Goal: Task Accomplishment & Management: Complete application form

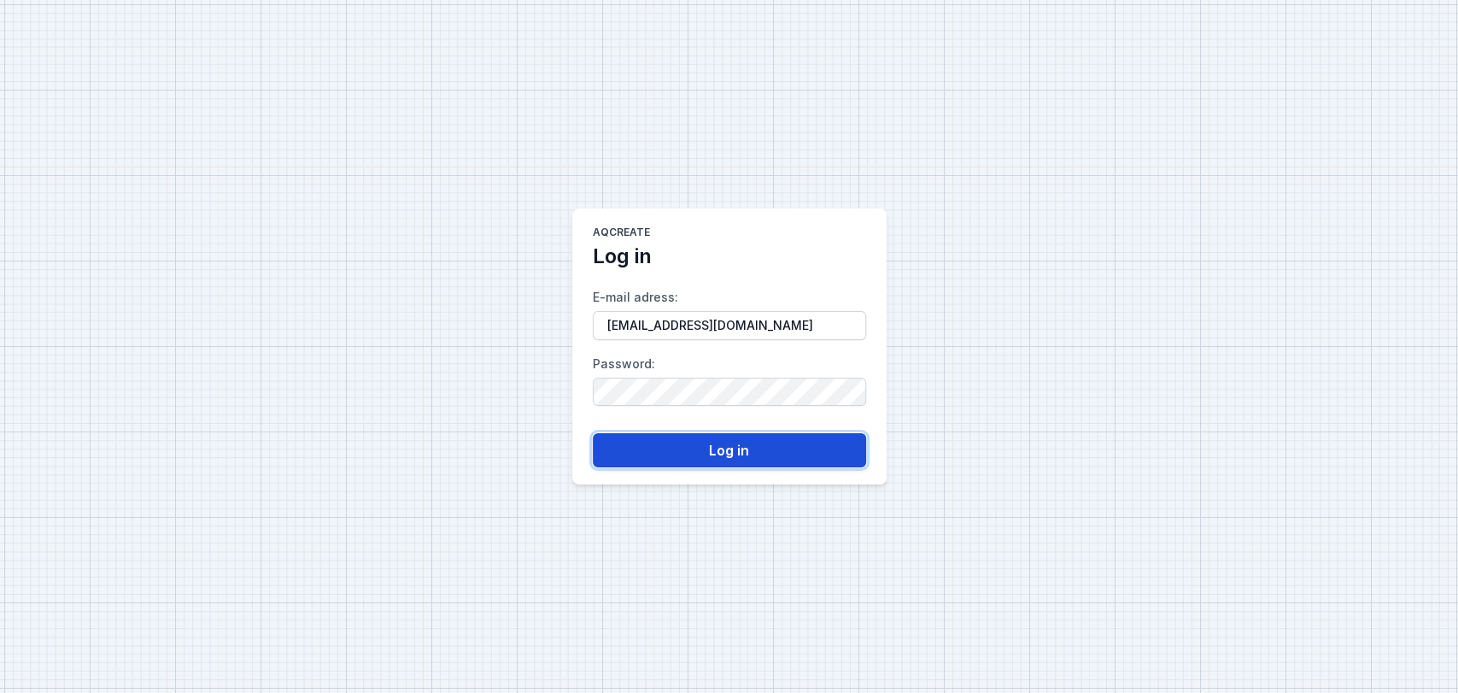
click at [705, 445] on button "Log in" at bounding box center [729, 450] width 273 height 34
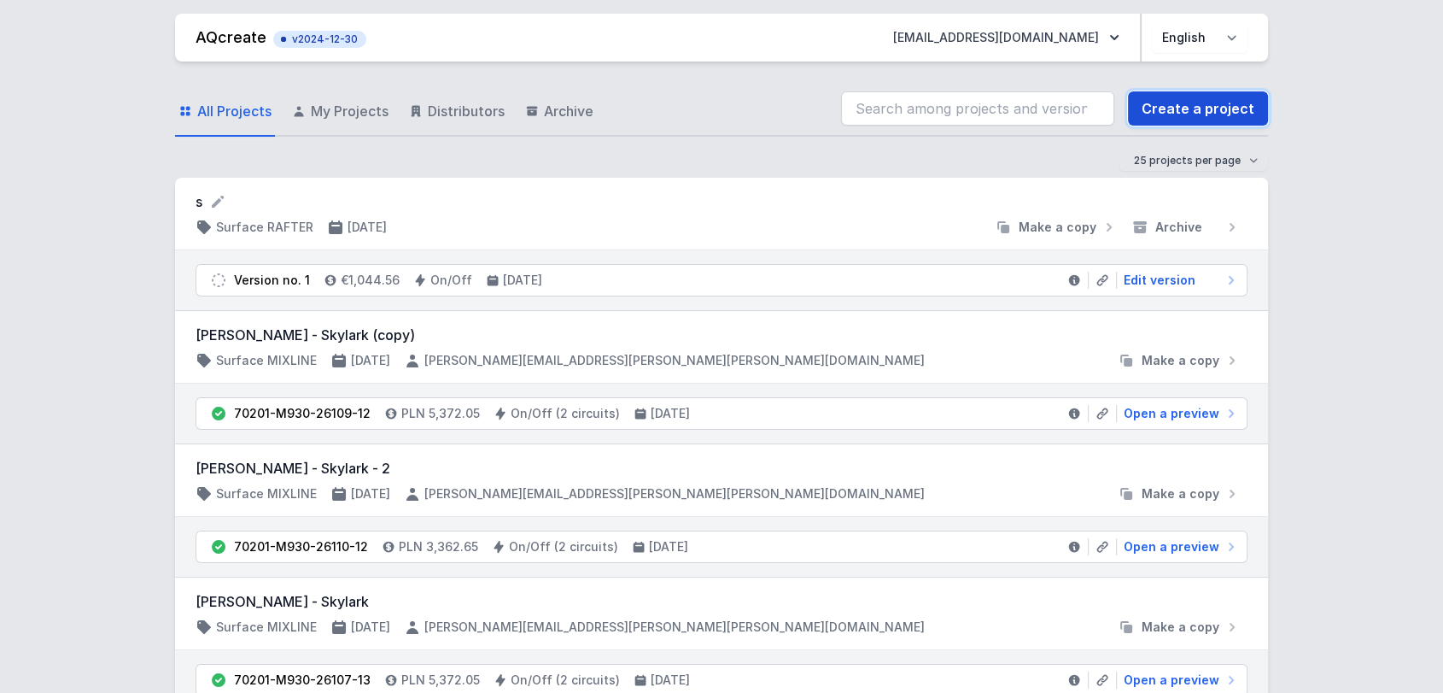
click at [1232, 110] on link "Create a project" at bounding box center [1198, 108] width 140 height 34
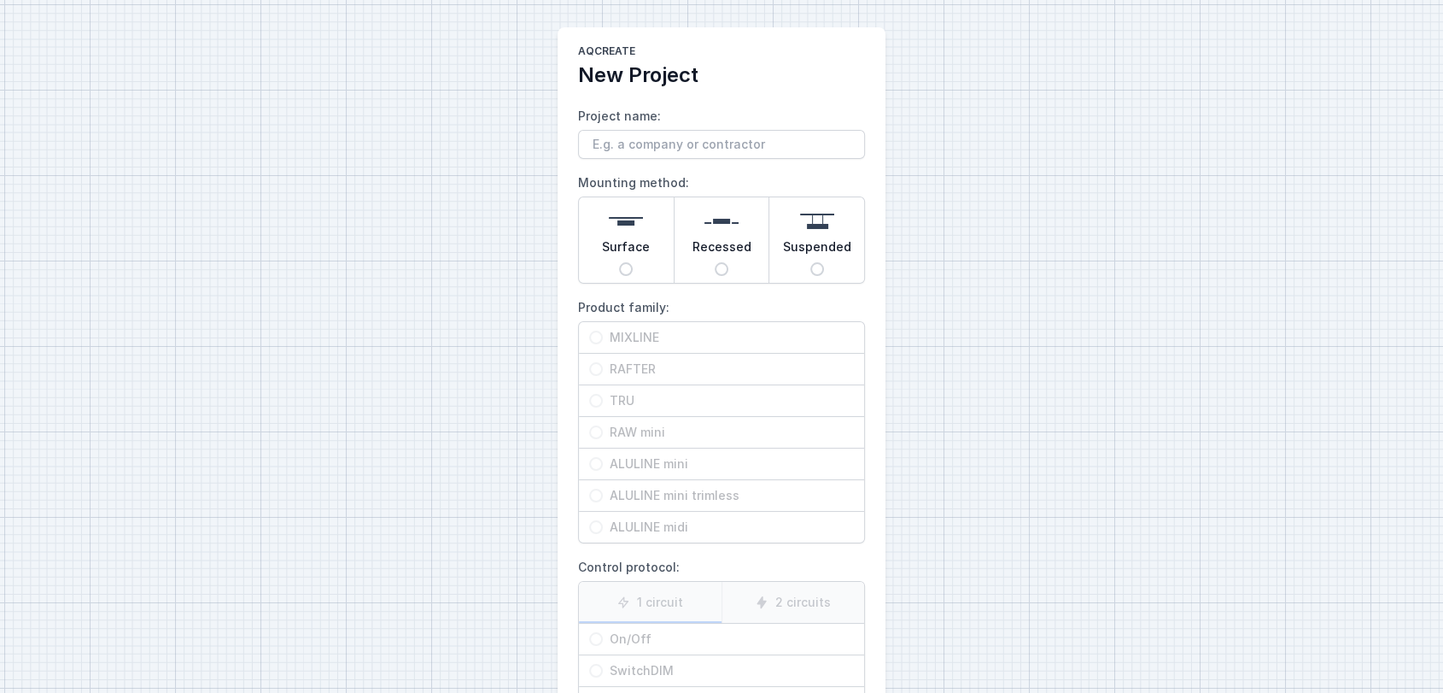
click at [792, 229] on div "Suspended" at bounding box center [817, 239] width 95 height 85
click at [811, 262] on input "Suspended" at bounding box center [818, 269] width 14 height 14
radio input "true"
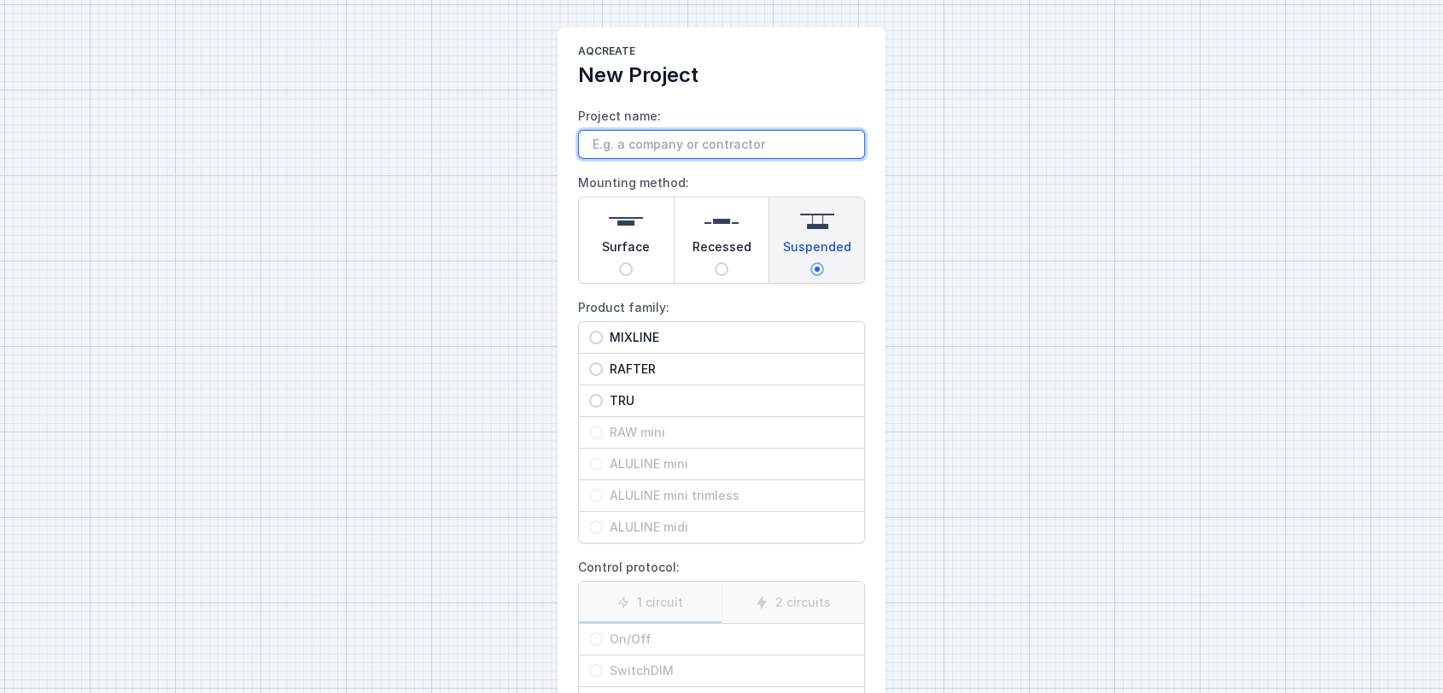
click at [689, 143] on input "Project name:" at bounding box center [721, 144] width 287 height 29
type input "Rexel Aalst 3m"
click at [620, 395] on span "TRU" at bounding box center [728, 400] width 251 height 17
click at [603, 395] on input "TRU" at bounding box center [596, 401] width 14 height 14
radio input "true"
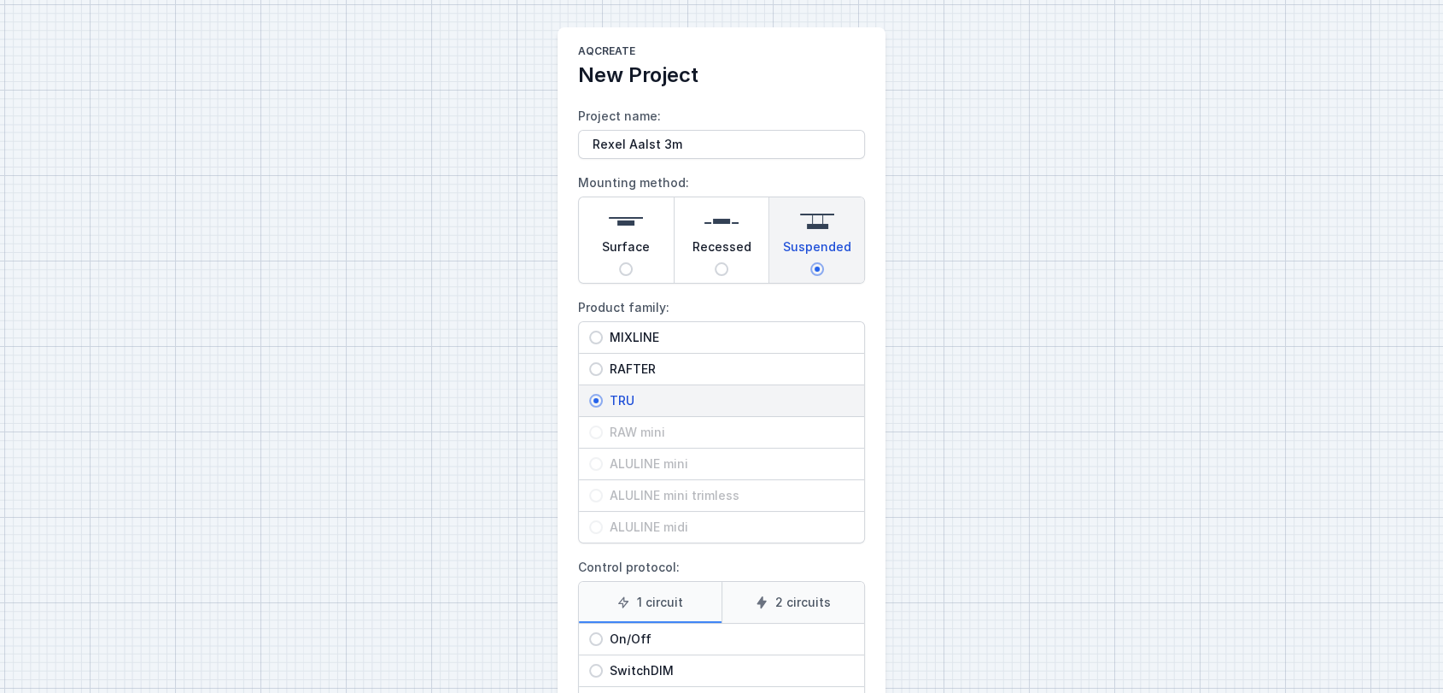
scroll to position [161, 0]
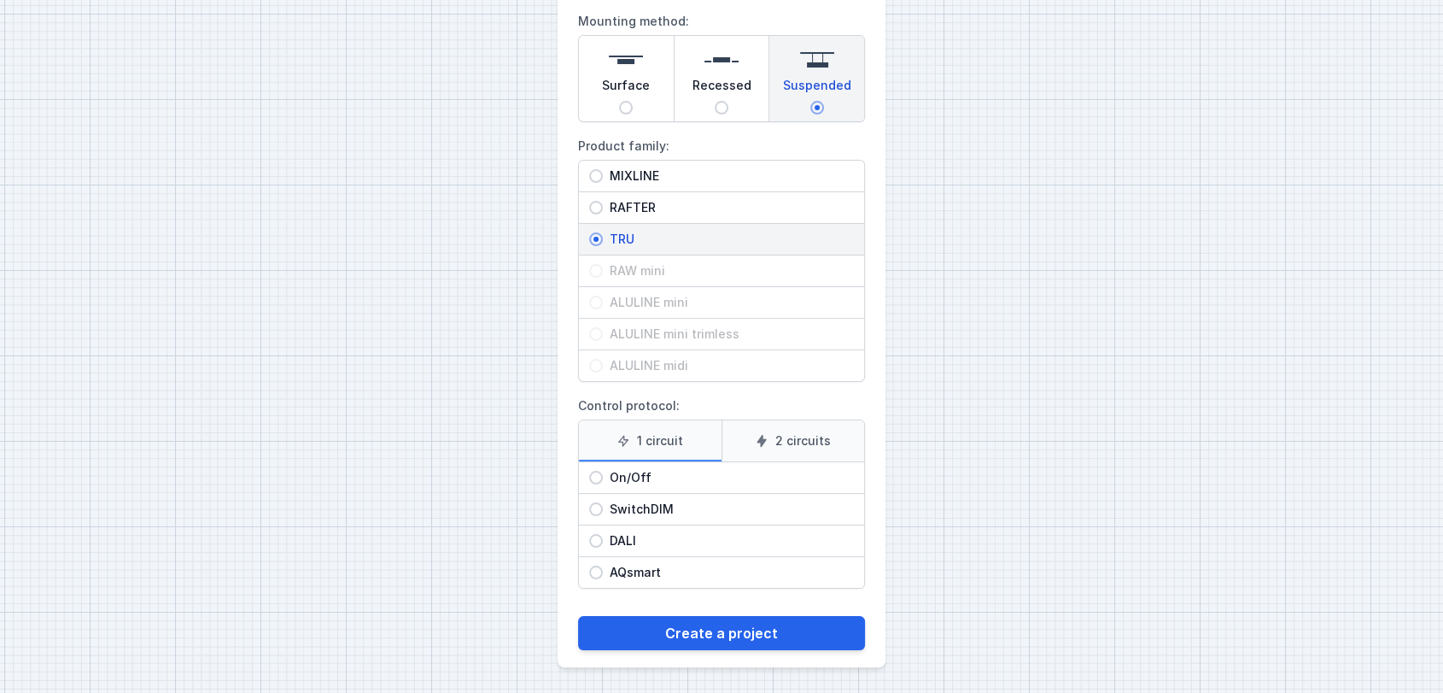
click at [623, 535] on span "DALI" at bounding box center [728, 540] width 251 height 17
click at [603, 535] on input "DALI" at bounding box center [596, 541] width 14 height 14
radio input "true"
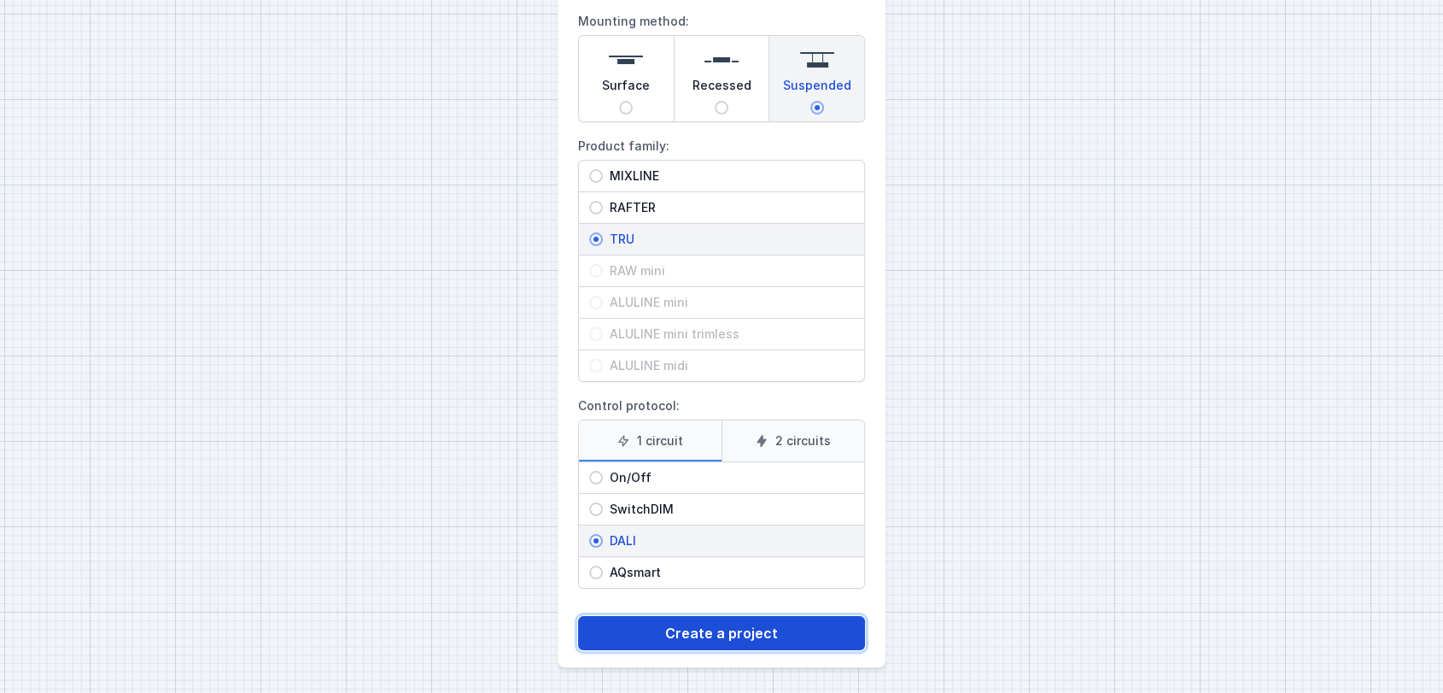
click at [722, 641] on button "Create a project" at bounding box center [721, 633] width 287 height 34
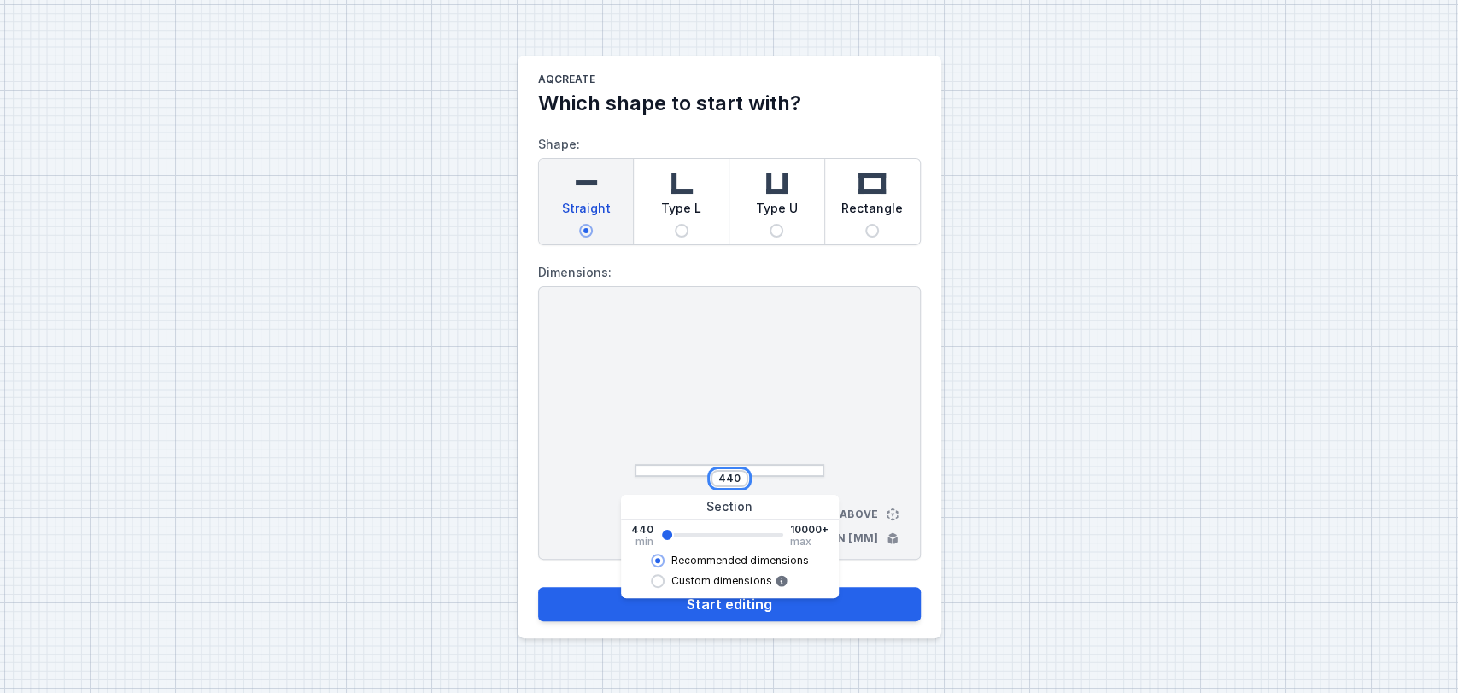
drag, startPoint x: 741, startPoint y: 476, endPoint x: 647, endPoint y: 475, distance: 94.8
click at [647, 475] on div "440" at bounding box center [730, 478] width 190 height 17
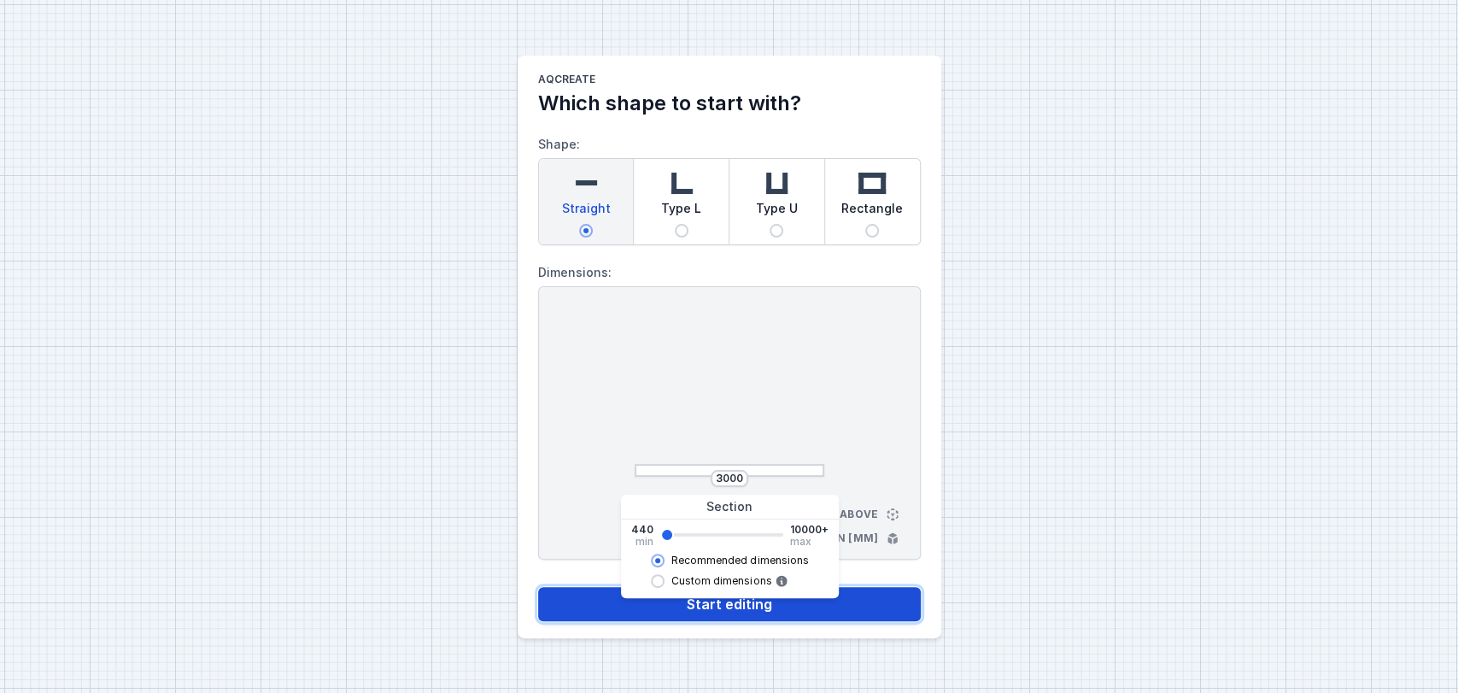
type input "2962"
click at [575, 601] on button "Start editing" at bounding box center [729, 604] width 383 height 34
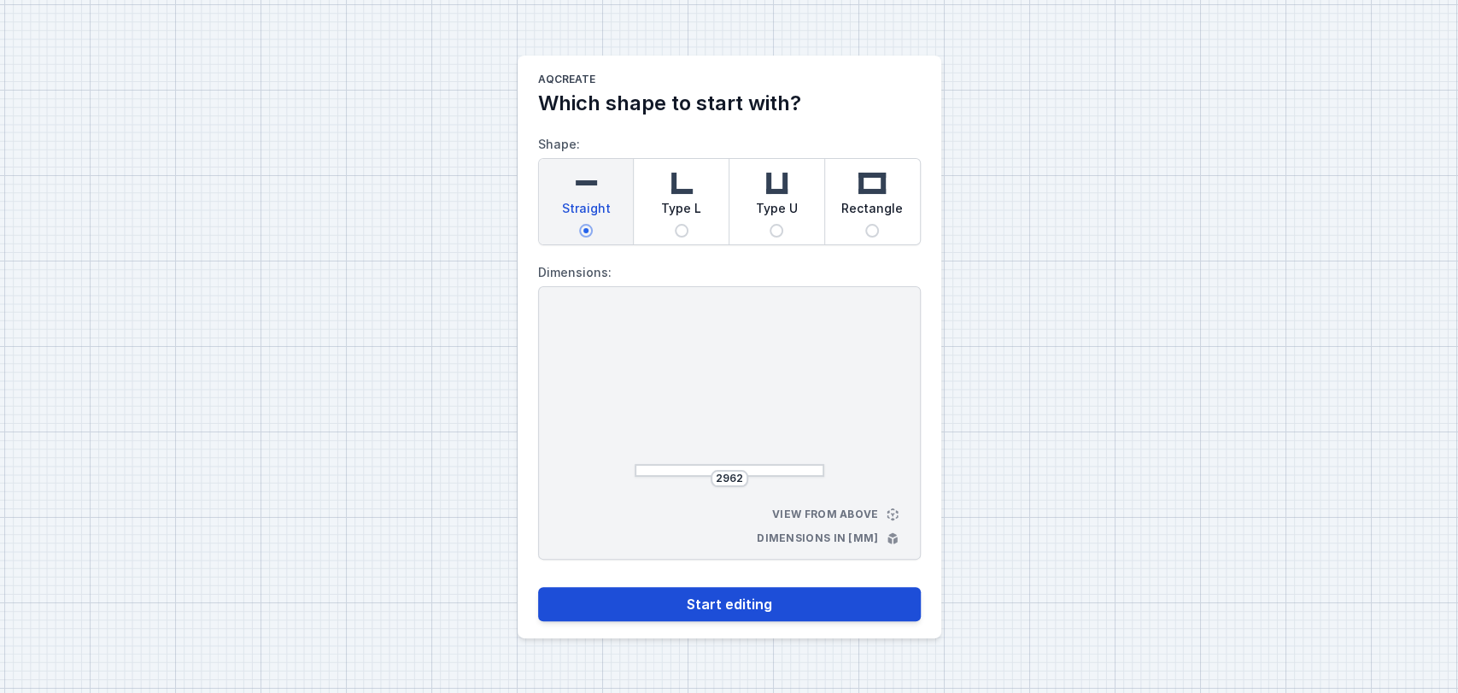
select select "M"
select select "3000"
select select "4"
select select "opal"
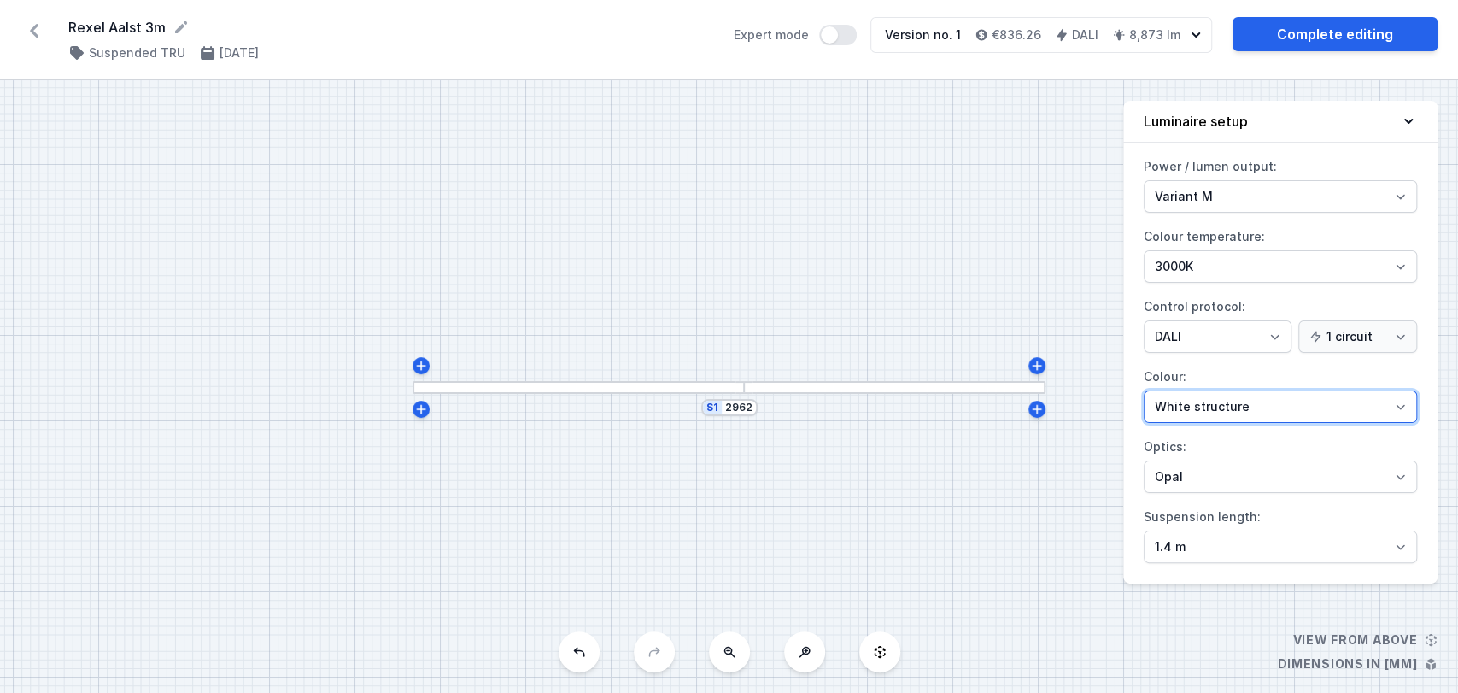
click at [1191, 401] on select "White structure Black structure Gold structure Copper Gray Another colour (from…" at bounding box center [1280, 406] width 273 height 32
select select "2"
click at [1144, 390] on select "White structure Black structure Gold structure Copper Gray Another colour (from…" at bounding box center [1280, 406] width 273 height 32
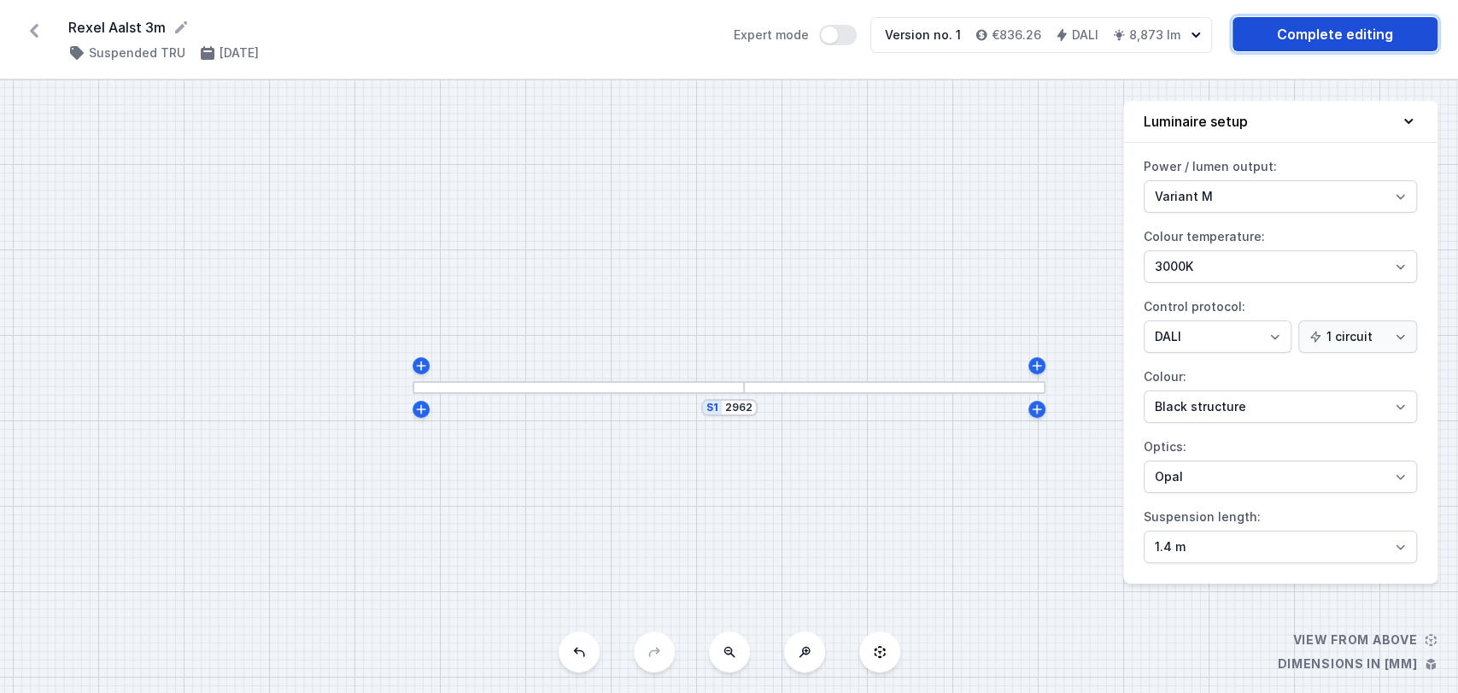
click at [1335, 33] on link "Complete editing" at bounding box center [1334, 34] width 205 height 34
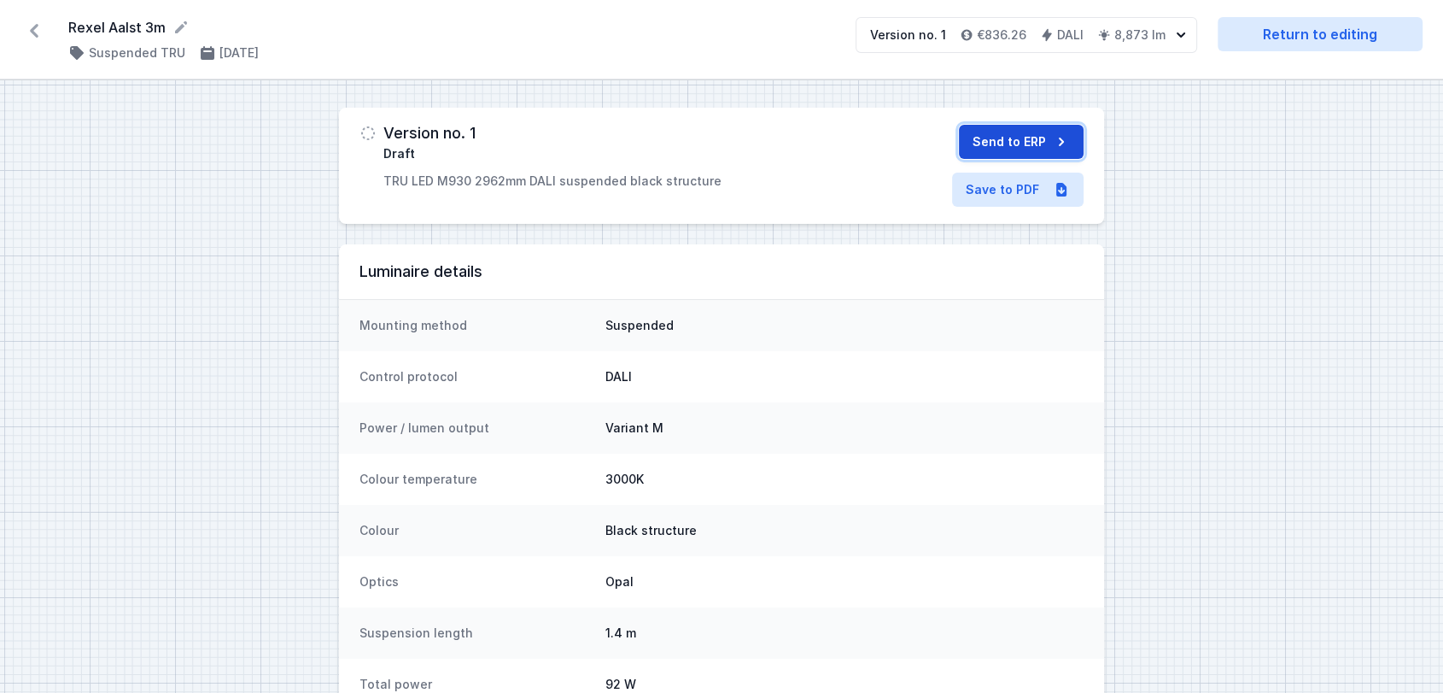
click at [1018, 142] on button "Send to ERP" at bounding box center [1021, 142] width 125 height 34
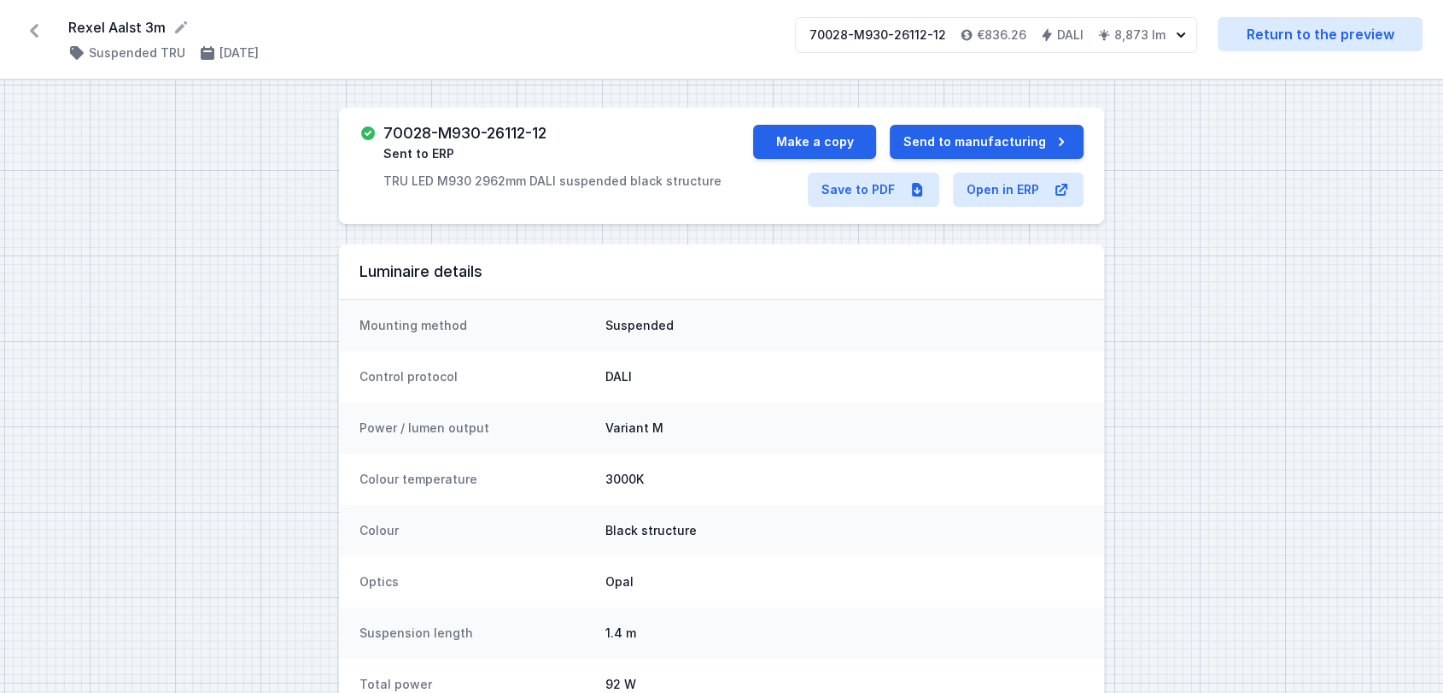
click at [560, 125] on div "70028-M930-26112-12 Sent to ERP TRU LED M930 2962mm DALI suspended black struct…" at bounding box center [552, 157] width 338 height 65
drag, startPoint x: 554, startPoint y: 132, endPoint x: 384, endPoint y: 135, distance: 170.0
click at [384, 135] on div "70028-M930-26112-12 Sent to ERP TRU LED M930 2962mm DALI suspended black struct…" at bounding box center [552, 157] width 338 height 65
copy h3 "70028-M930-26112-12"
click at [874, 187] on link "Save to PDF" at bounding box center [874, 190] width 132 height 34
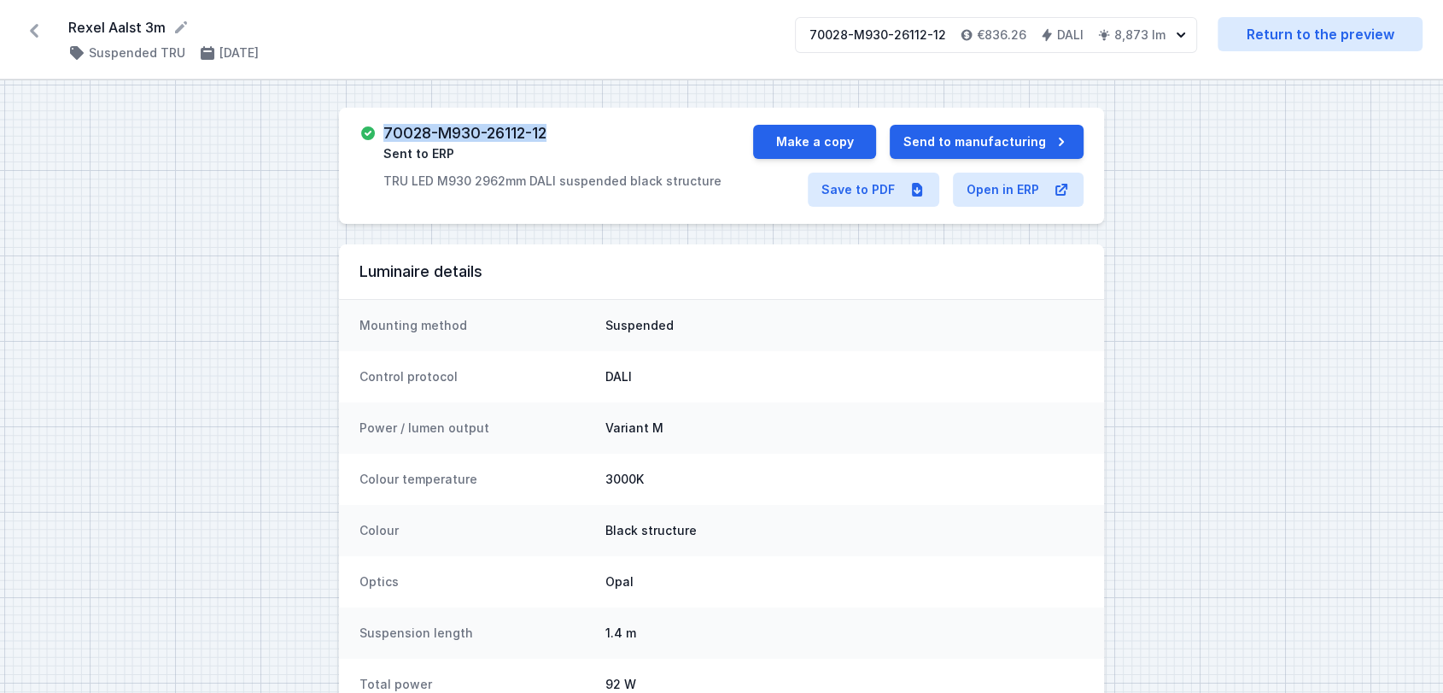
click at [30, 27] on icon at bounding box center [33, 30] width 27 height 27
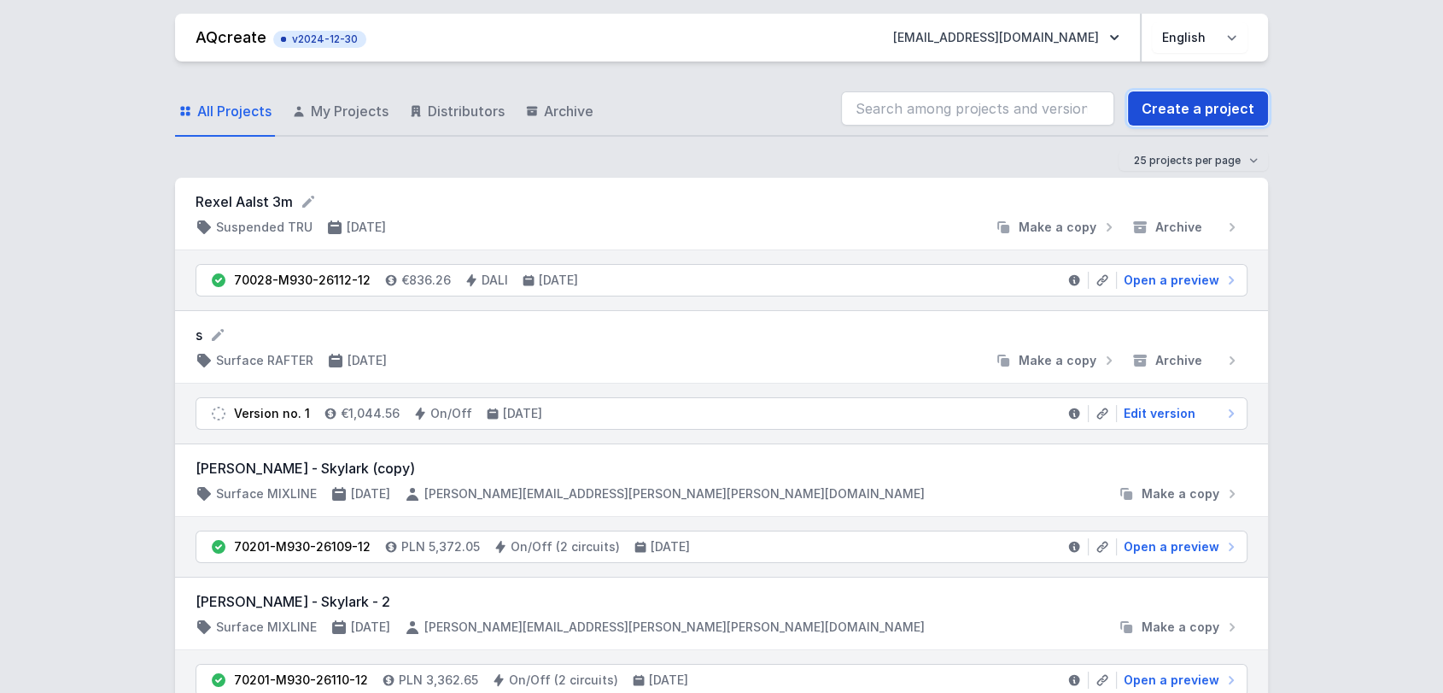
click at [1203, 101] on link "Create a project" at bounding box center [1198, 108] width 140 height 34
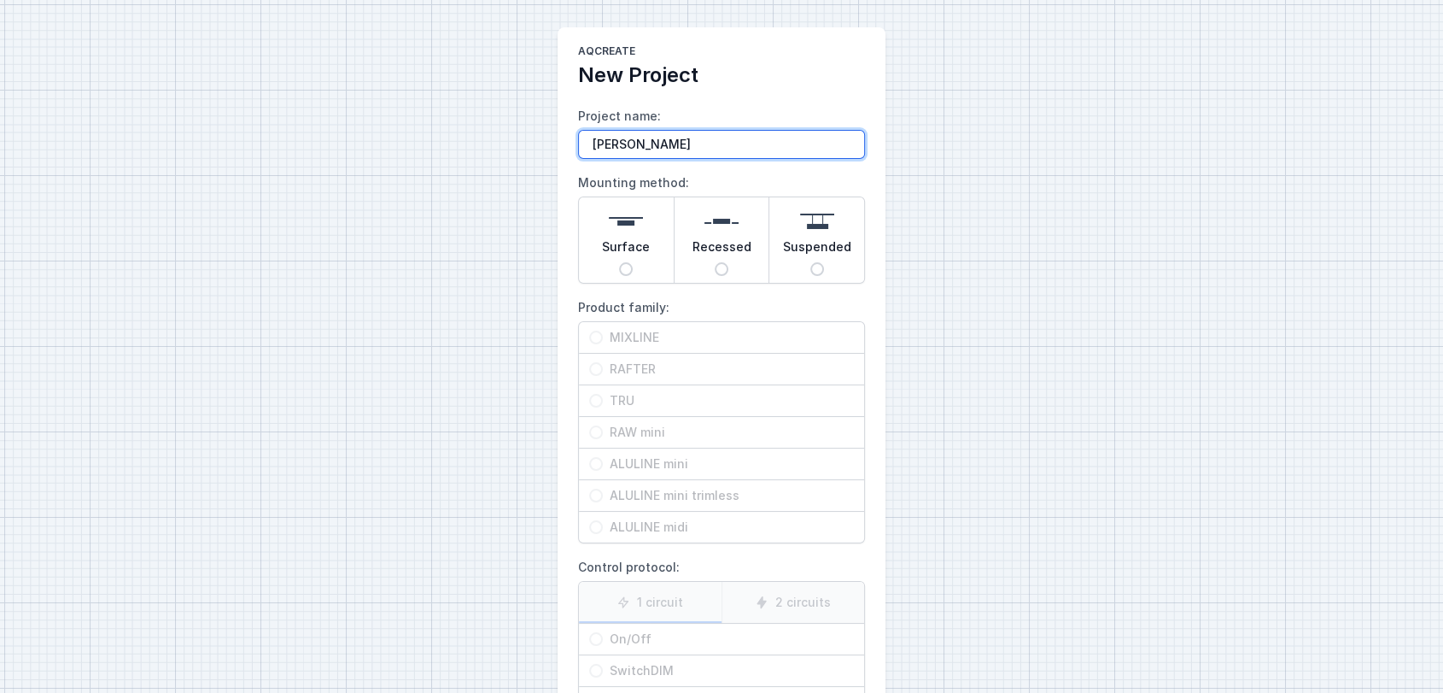
type input "[PERSON_NAME]"
click at [832, 238] on span "Suspended" at bounding box center [817, 250] width 68 height 24
click at [824, 262] on input "Suspended" at bounding box center [818, 269] width 14 height 14
radio input "true"
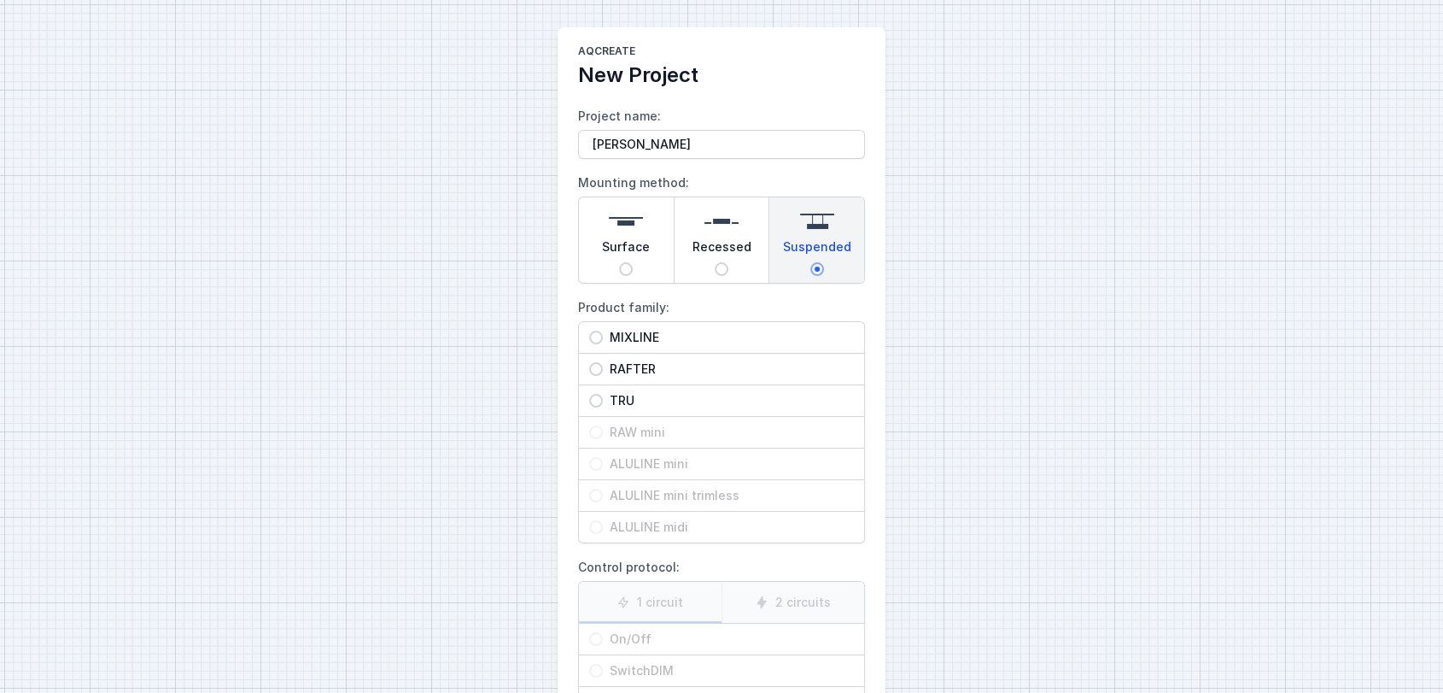
click at [616, 400] on span "TRU" at bounding box center [728, 400] width 251 height 17
click at [603, 400] on input "TRU" at bounding box center [596, 401] width 14 height 14
radio input "true"
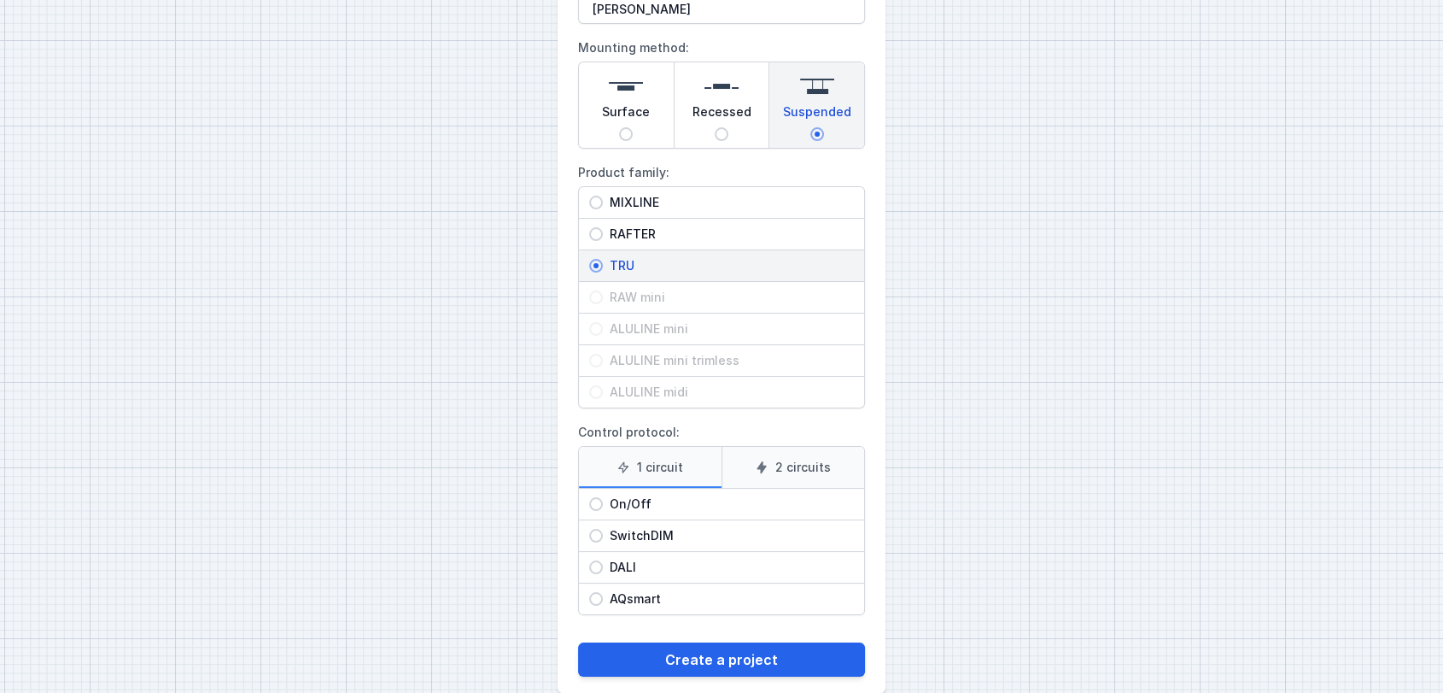
scroll to position [161, 0]
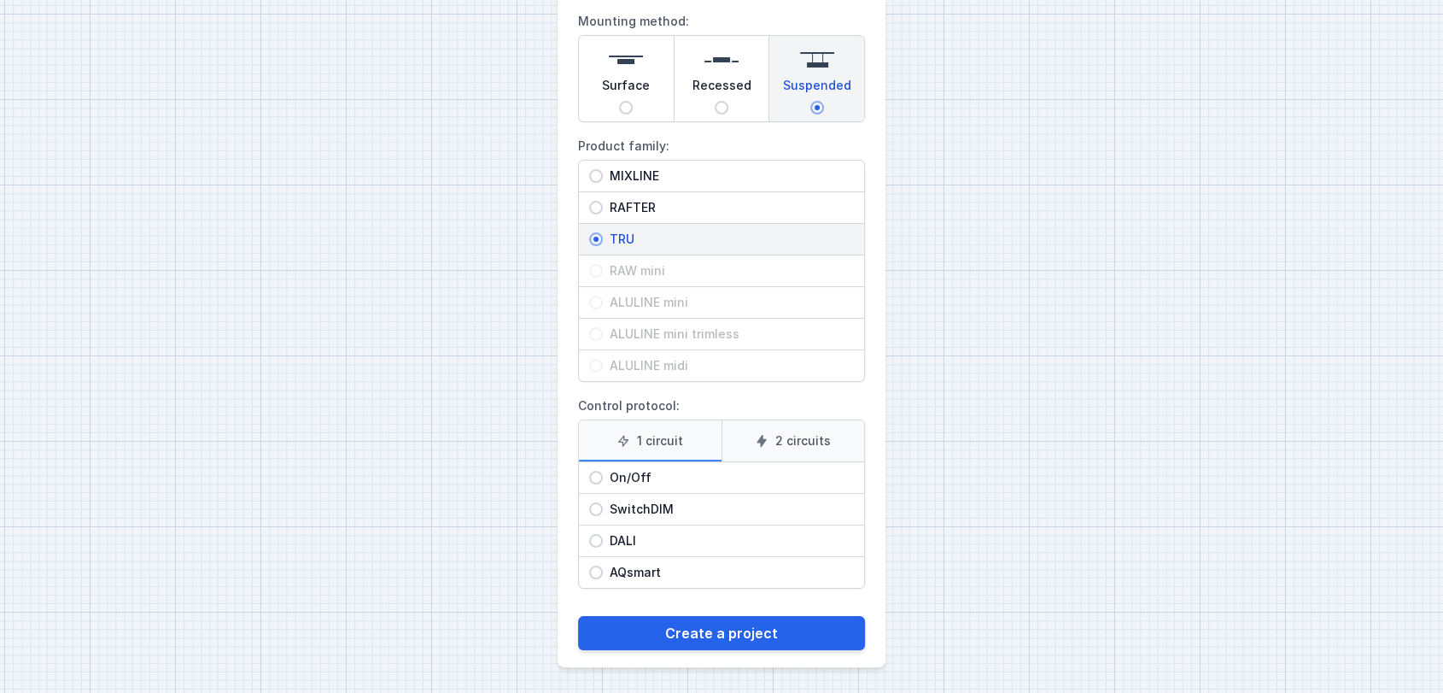
click at [622, 542] on span "DALI" at bounding box center [728, 540] width 251 height 17
click at [603, 542] on input "DALI" at bounding box center [596, 541] width 14 height 14
radio input "true"
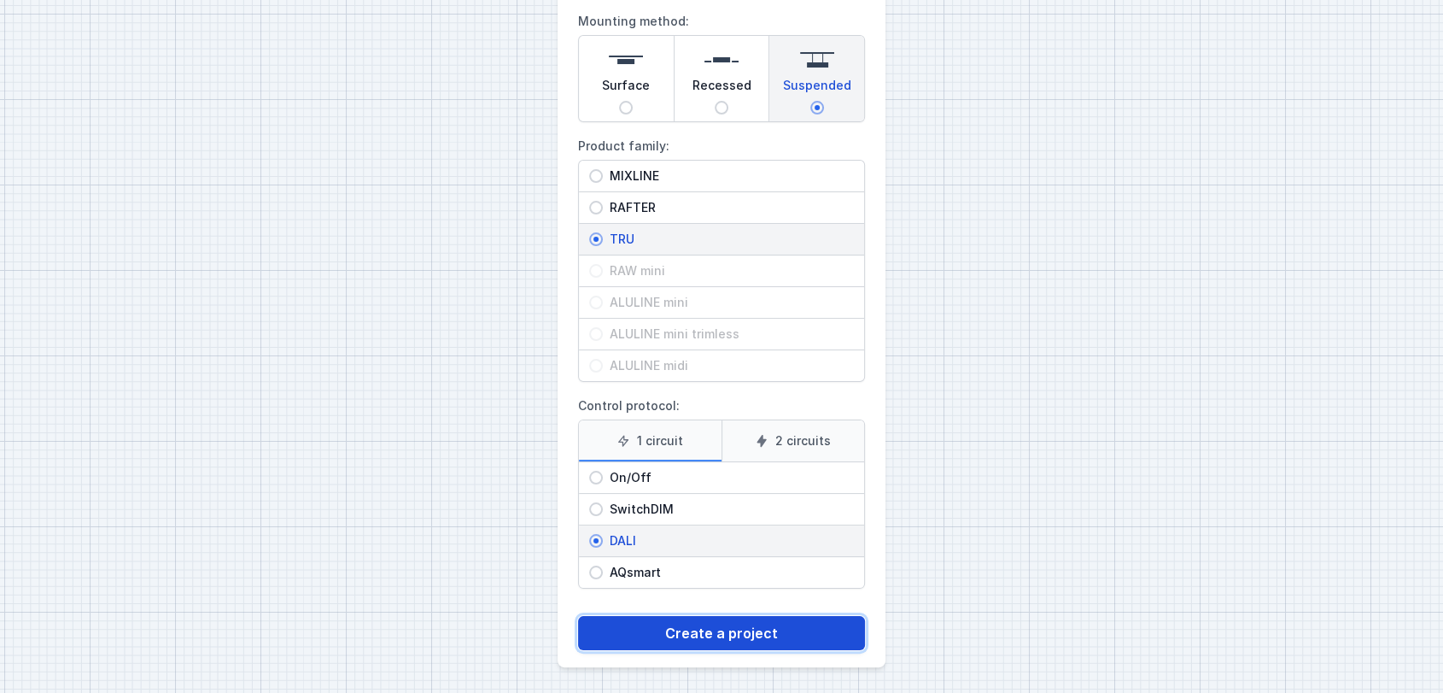
click at [683, 625] on button "Create a project" at bounding box center [721, 633] width 287 height 34
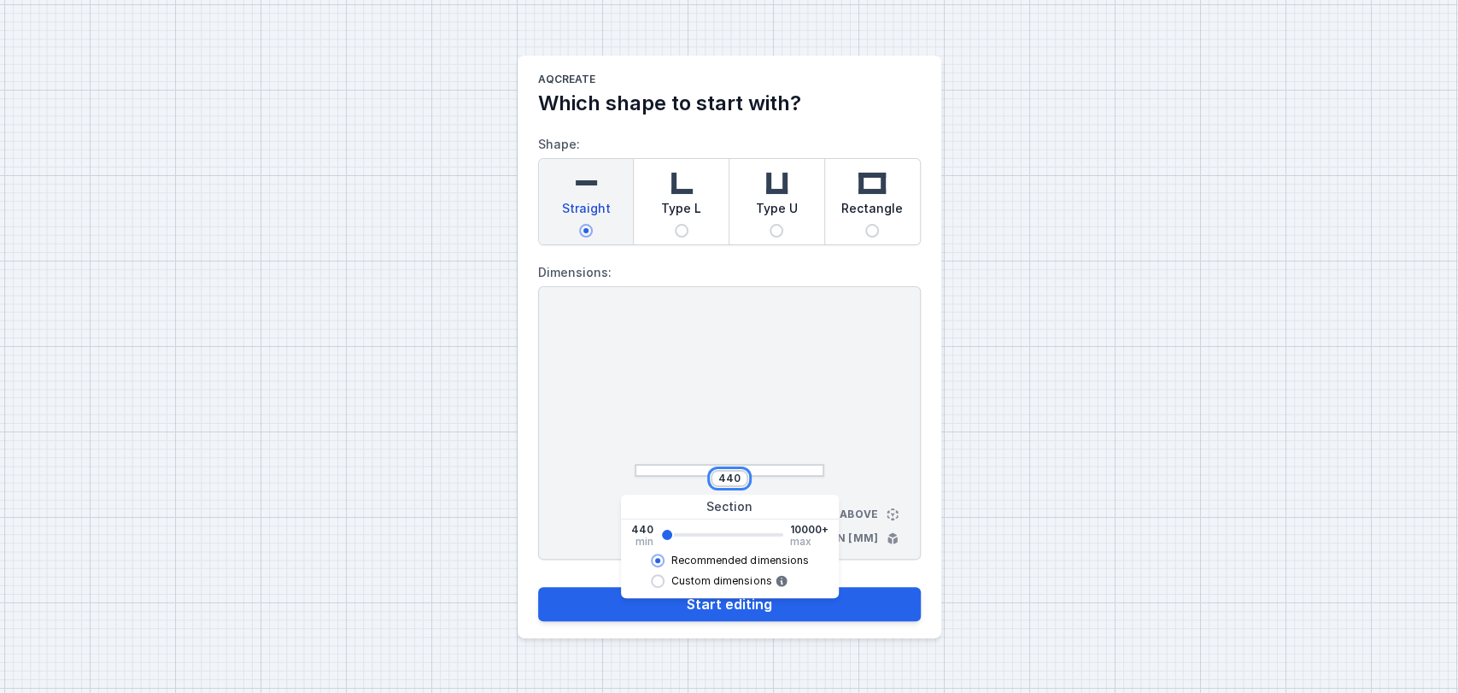
drag, startPoint x: 742, startPoint y: 480, endPoint x: 722, endPoint y: 479, distance: 20.5
click at [722, 479] on div "440" at bounding box center [730, 478] width 38 height 17
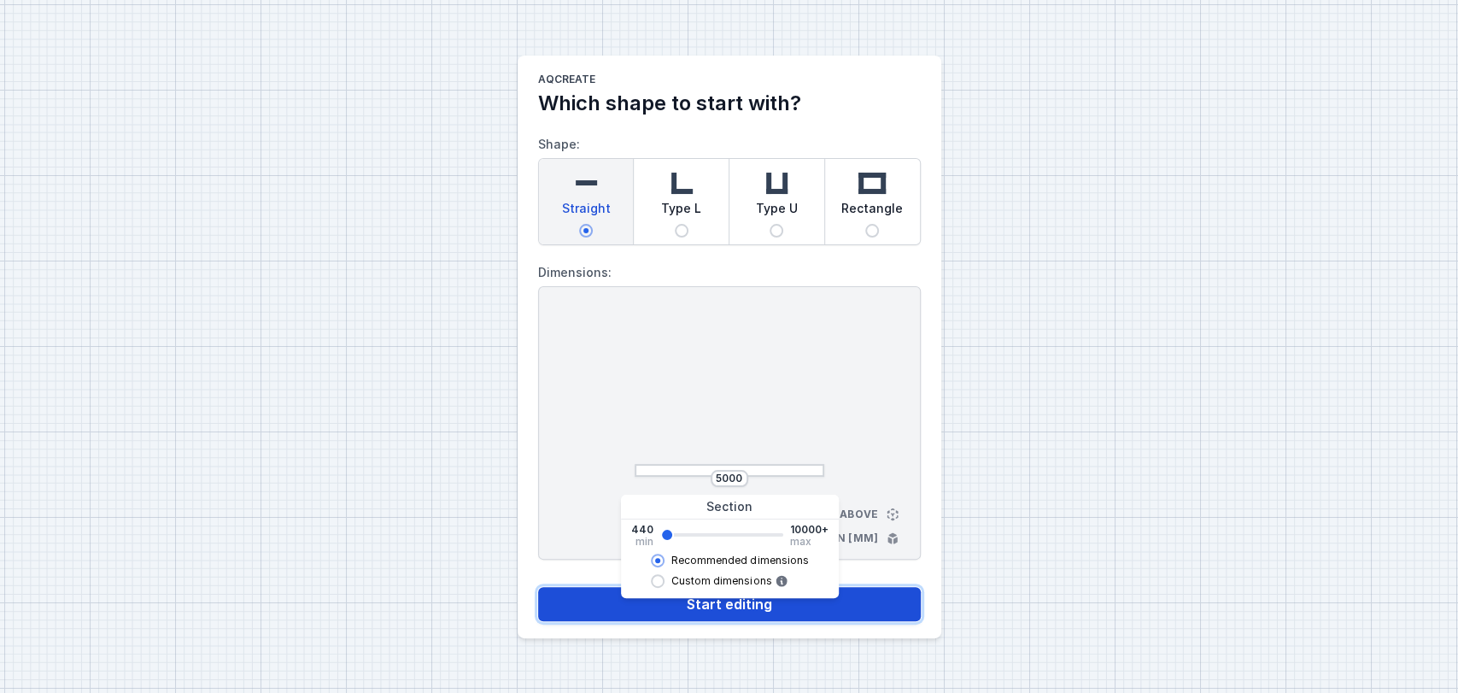
type input "5064"
click at [606, 612] on button "Start editing" at bounding box center [729, 604] width 383 height 34
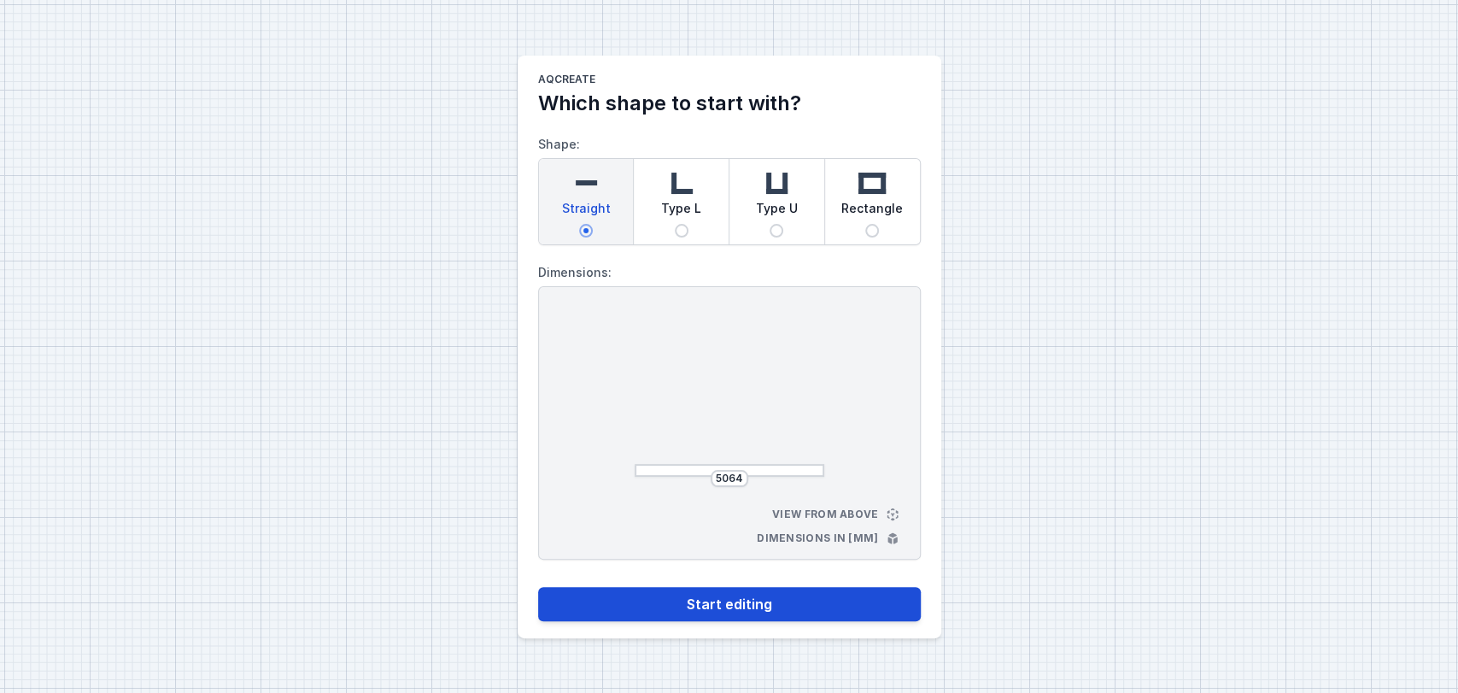
select select "M"
select select "3000"
select select "4"
select select "opal"
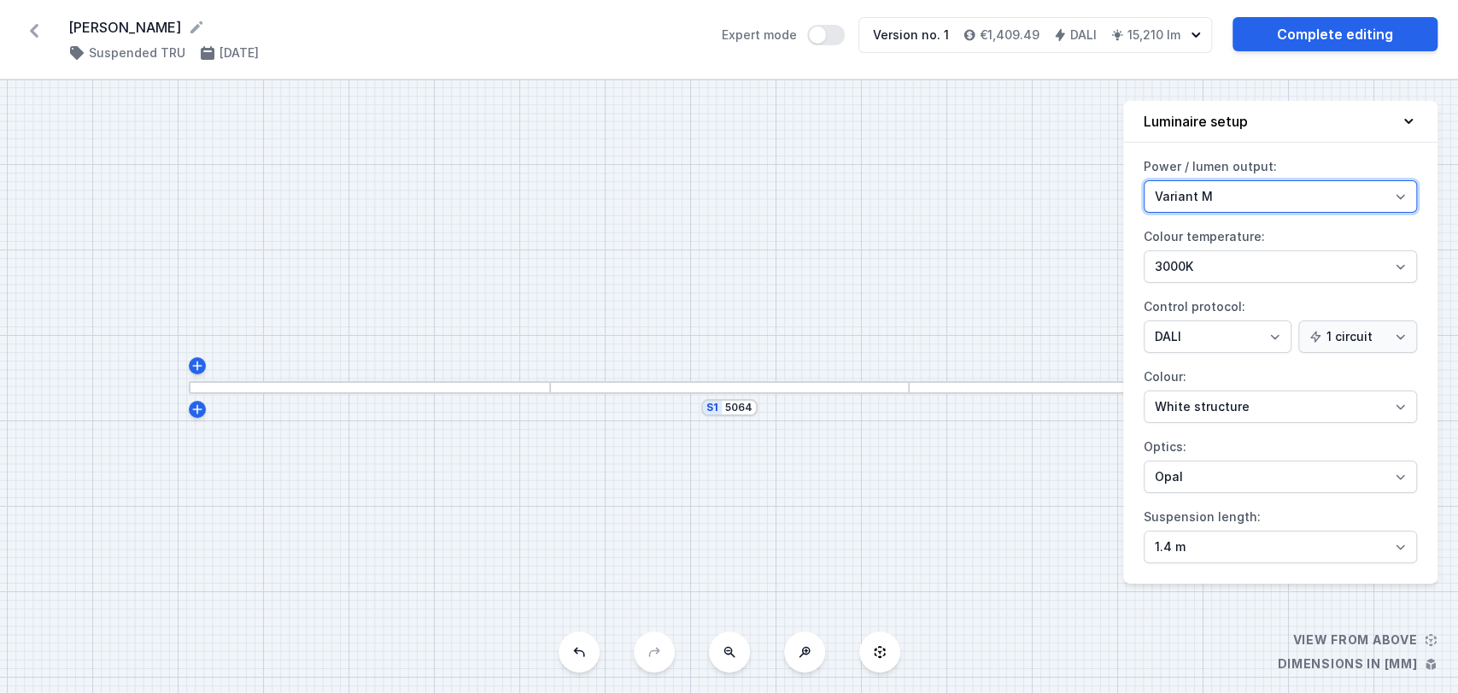
click at [1312, 202] on select "Variant L Variant M" at bounding box center [1280, 196] width 273 height 32
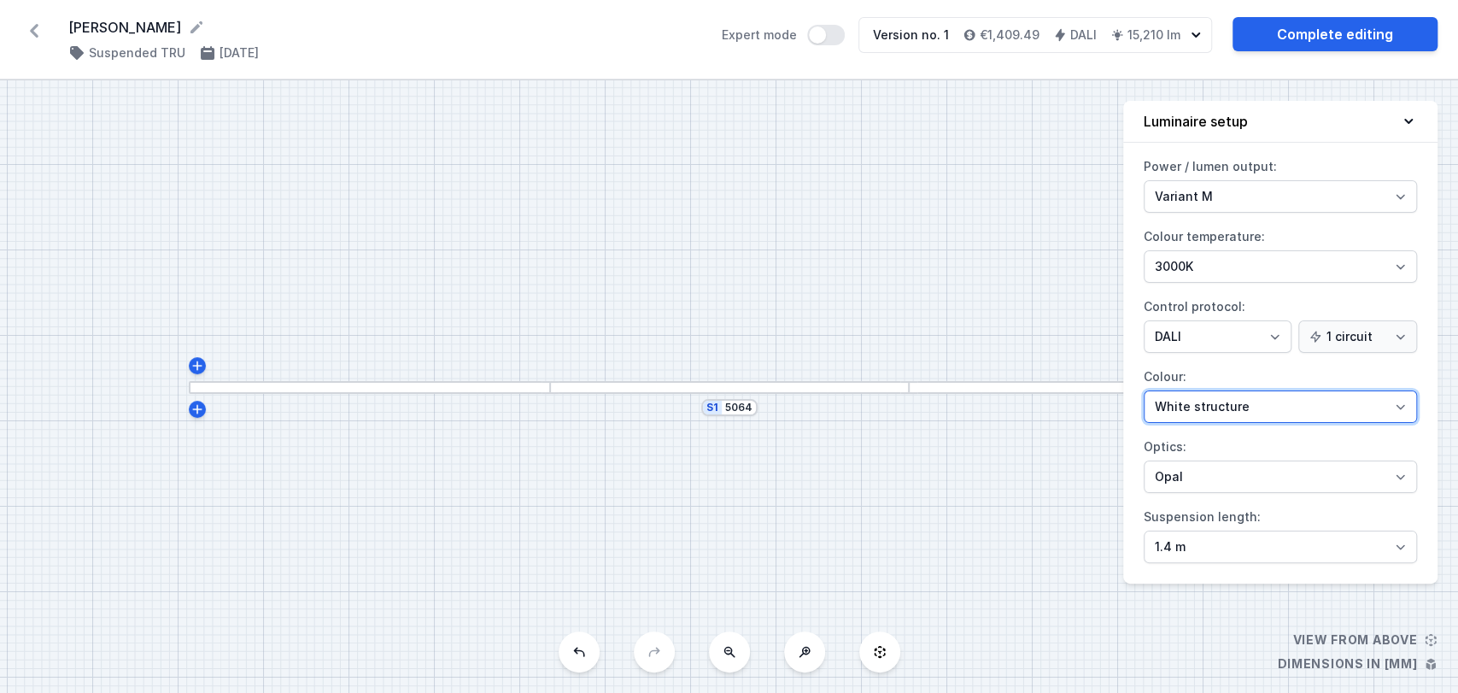
click at [1189, 400] on select "White structure Black structure Gold structure Copper Gray Another colour (from…" at bounding box center [1280, 406] width 273 height 32
select select "2"
click at [1144, 390] on select "White structure Black structure Gold structure Copper Gray Another colour (from…" at bounding box center [1280, 406] width 273 height 32
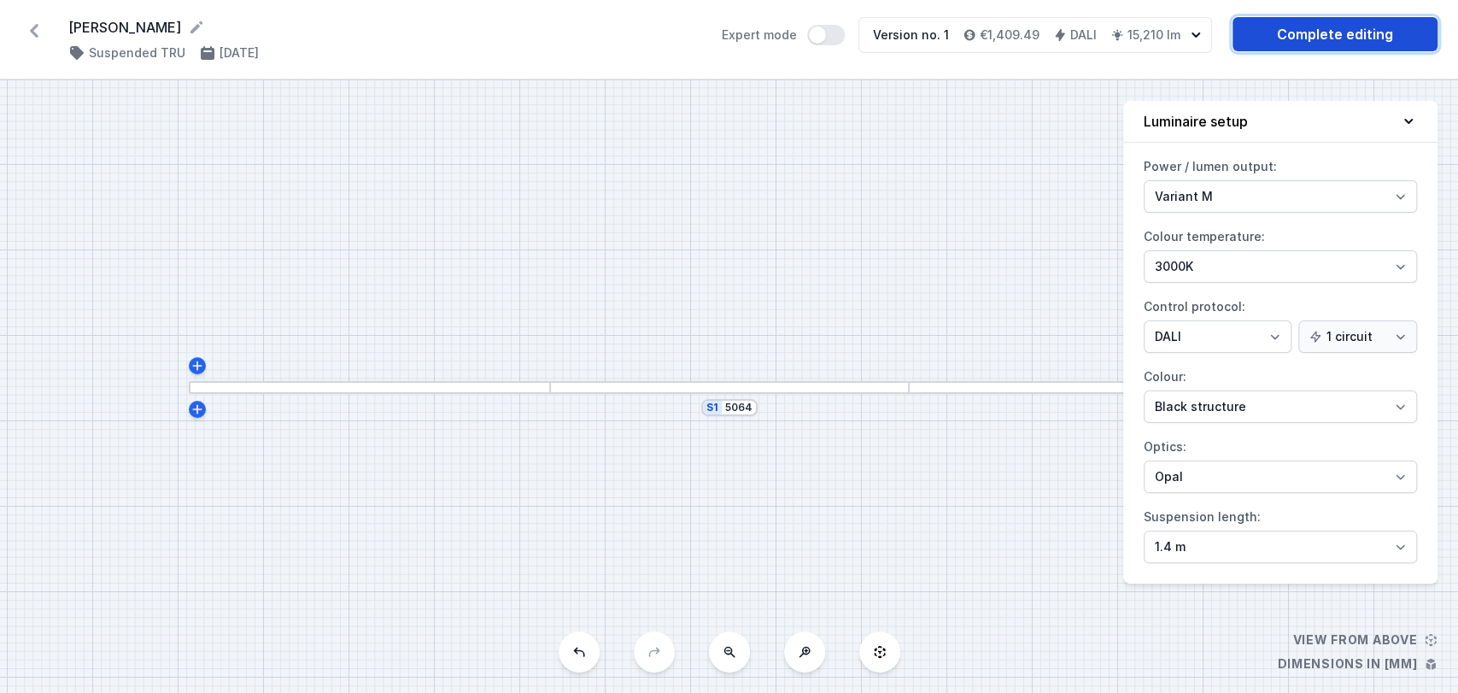
click at [1359, 43] on link "Complete editing" at bounding box center [1334, 34] width 205 height 34
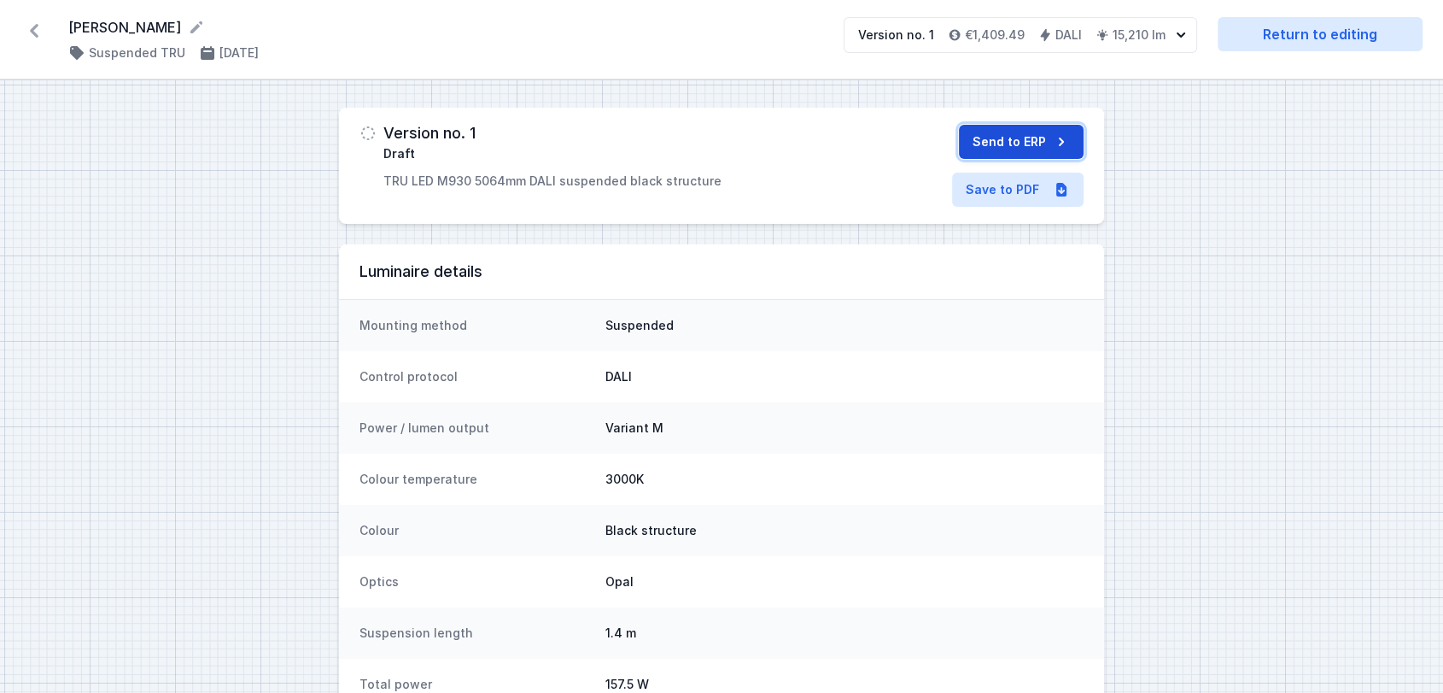
click at [984, 137] on button "Send to ERP" at bounding box center [1021, 142] width 125 height 34
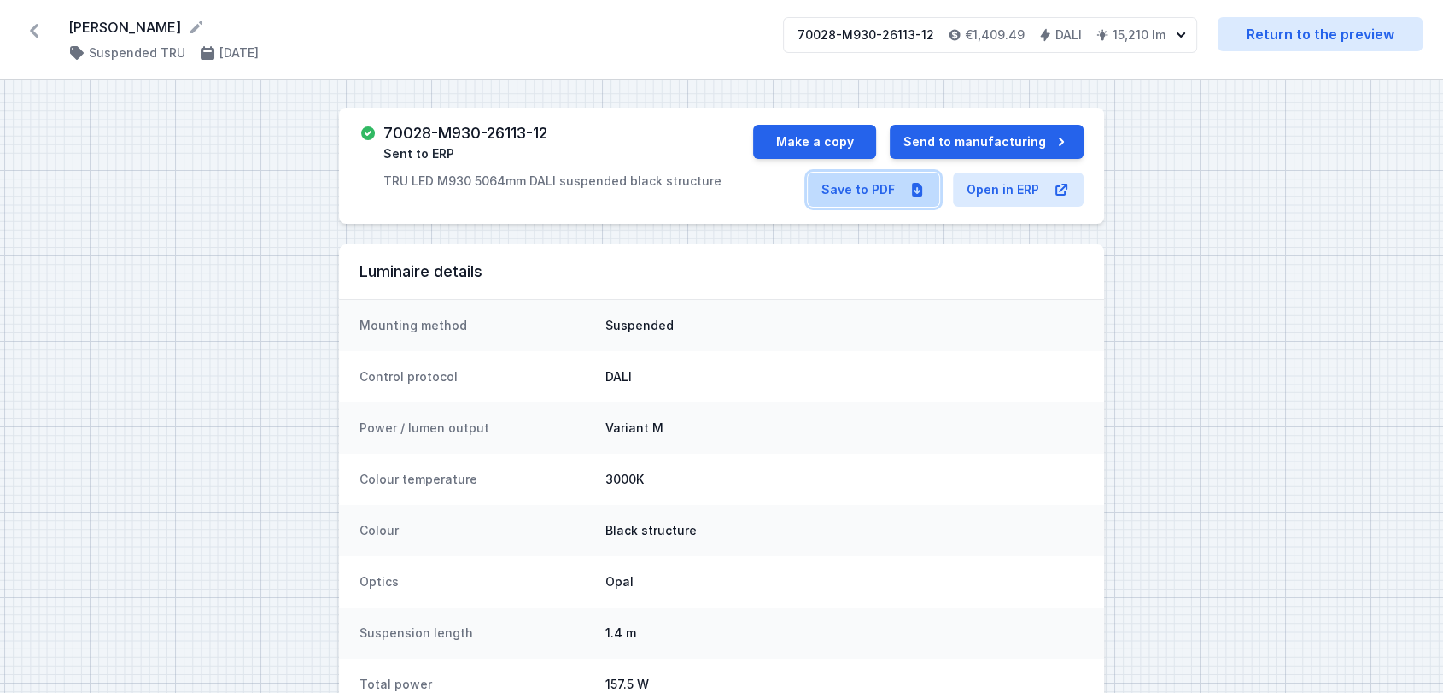
click at [869, 190] on link "Save to PDF" at bounding box center [874, 190] width 132 height 34
